Goal: Find specific page/section: Find specific page/section

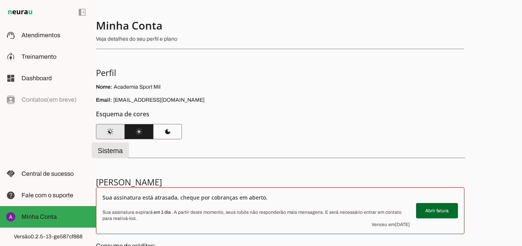
click at [113, 131] on span at bounding box center [110, 131] width 29 height 18
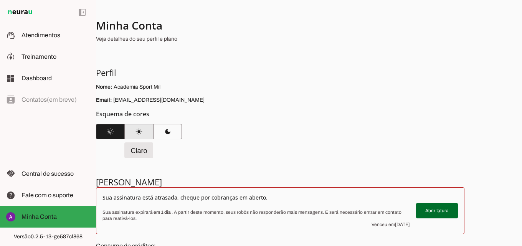
click at [137, 126] on span at bounding box center [139, 131] width 29 height 18
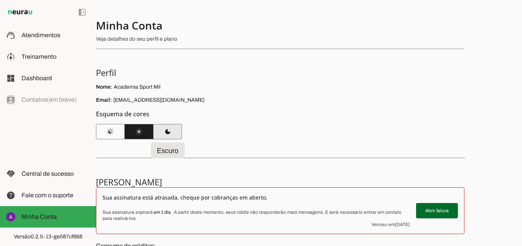
click at [167, 127] on span at bounding box center [167, 131] width 29 height 18
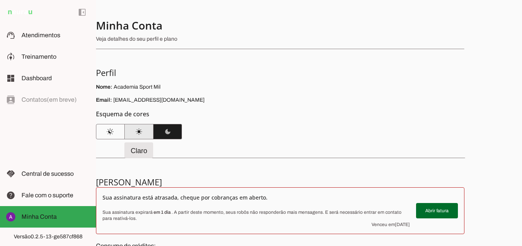
click at [145, 127] on span at bounding box center [139, 131] width 29 height 18
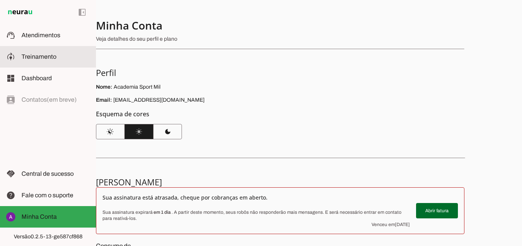
click at [35, 61] on slot at bounding box center [55, 56] width 68 height 9
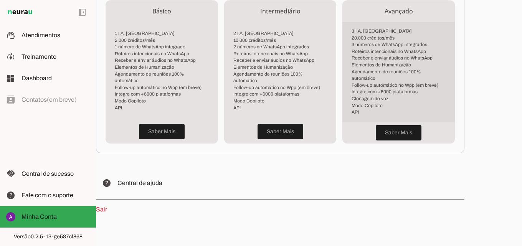
scroll to position [122, 0]
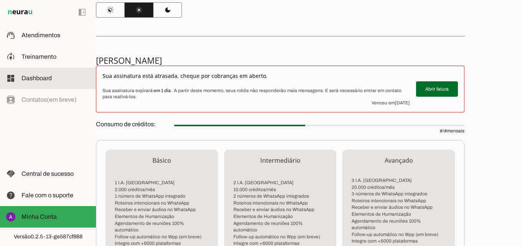
click at [49, 68] on md-item "dashboard Dashboard Dashboard" at bounding box center [48, 78] width 96 height 21
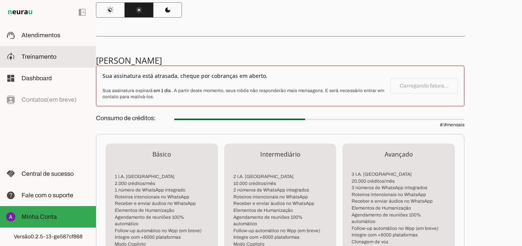
click at [49, 59] on span "Treinamento" at bounding box center [38, 56] width 35 height 7
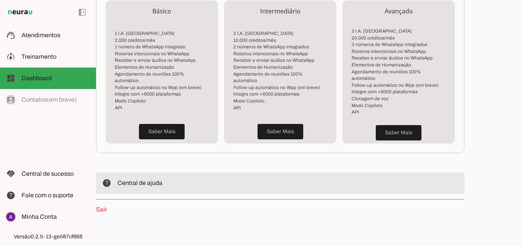
scroll to position [160, 0]
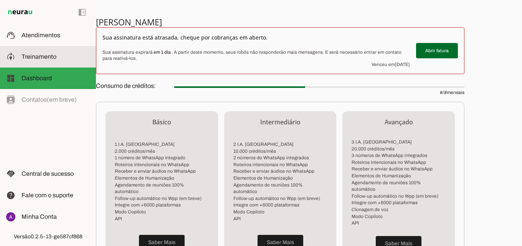
click at [64, 57] on slot at bounding box center [55, 56] width 68 height 9
